Goal: Task Accomplishment & Management: Manage account settings

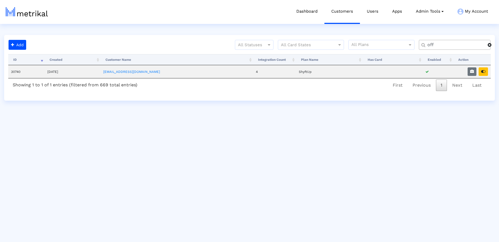
click at [455, 44] on input "off" at bounding box center [456, 45] width 64 height 6
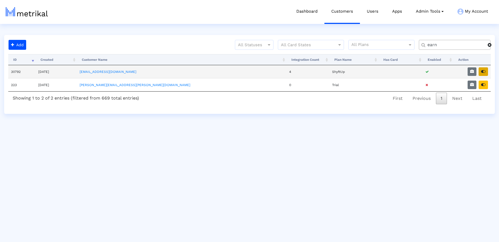
type input "earn"
click at [479, 72] on button "button" at bounding box center [483, 72] width 9 height 9
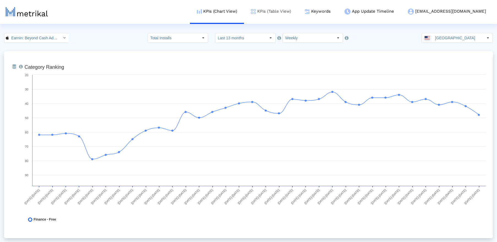
click at [298, 14] on link "KPIs (Table View)" at bounding box center [271, 11] width 54 height 23
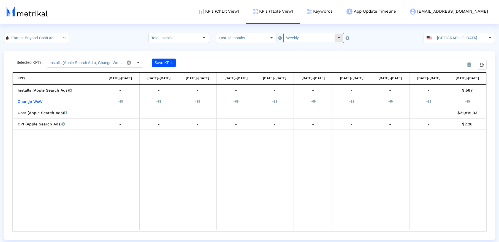
click at [307, 38] on input "Weekly" at bounding box center [309, 37] width 51 height 9
click at [202, 39] on div "Select" at bounding box center [204, 37] width 9 height 9
click at [129, 63] on span at bounding box center [128, 62] width 9 height 9
click at [141, 62] on div "Select" at bounding box center [138, 62] width 9 height 9
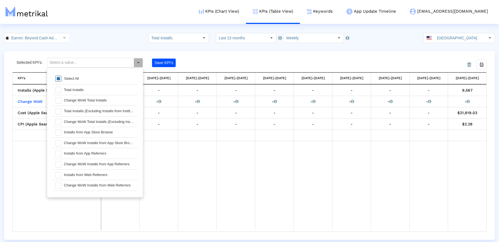
click at [70, 79] on div "Select All" at bounding box center [71, 78] width 20 height 5
type input "Installs (Apple Search Ads), Change WoW Installs (Apple Search Ads), Cost (Appl…"
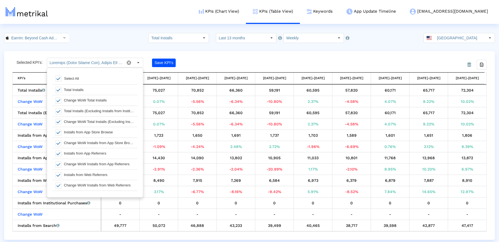
click at [218, 61] on div "Save KPI’s" at bounding box center [195, 63] width 87 height 10
